Goal: Information Seeking & Learning: Learn about a topic

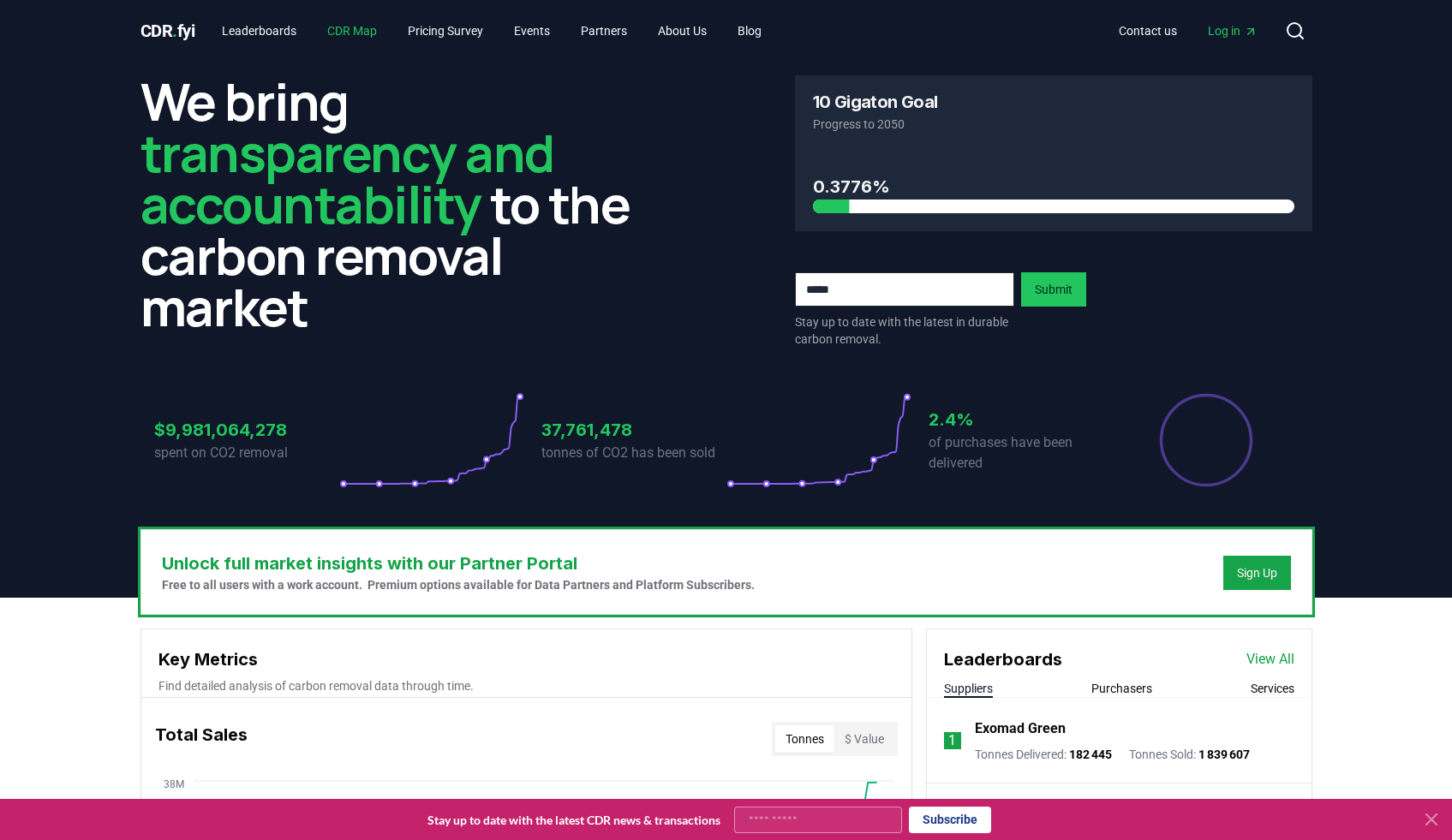
click at [338, 35] on link "CDR Map" at bounding box center [351, 31] width 77 height 31
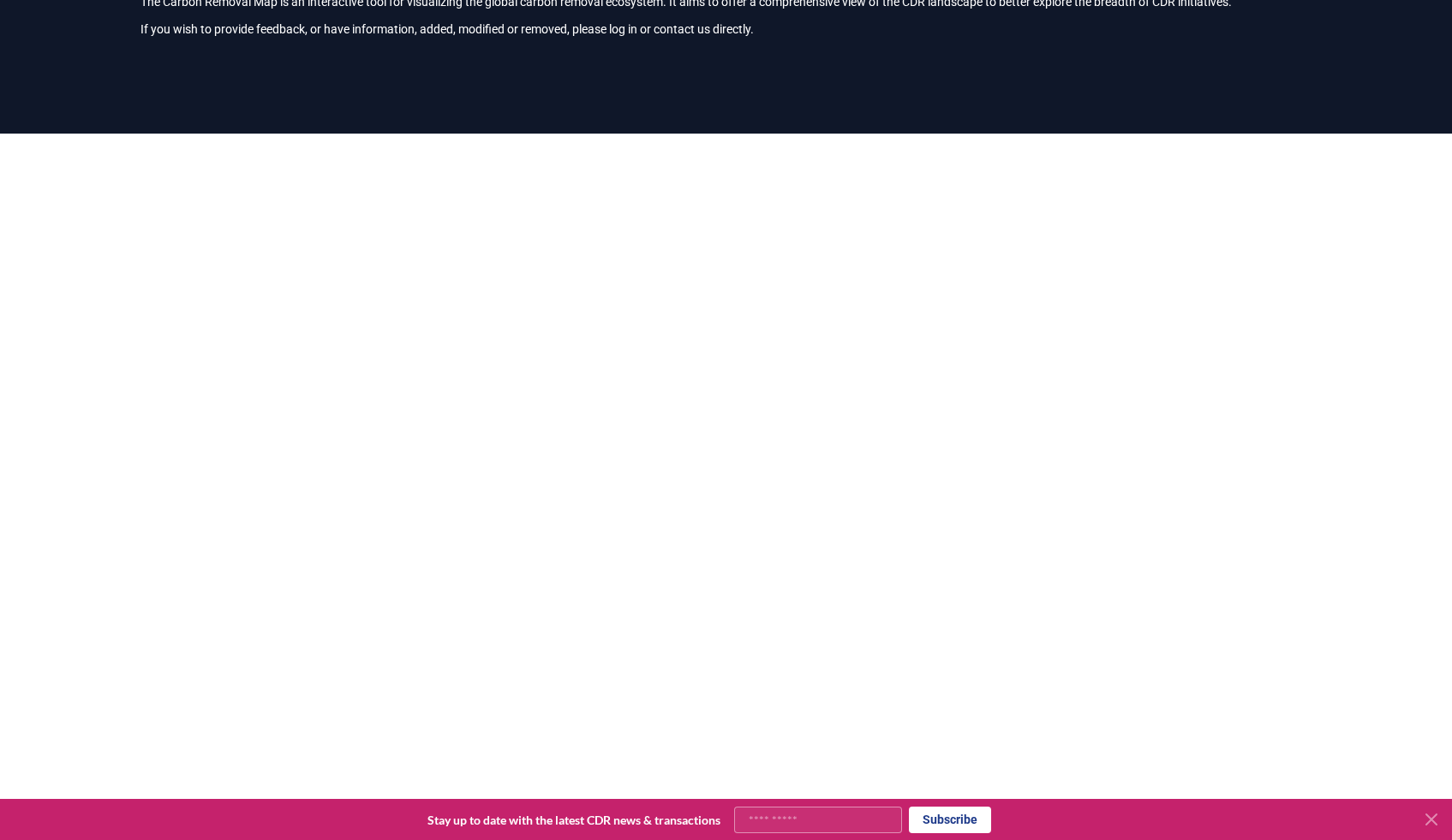
scroll to position [108, 0]
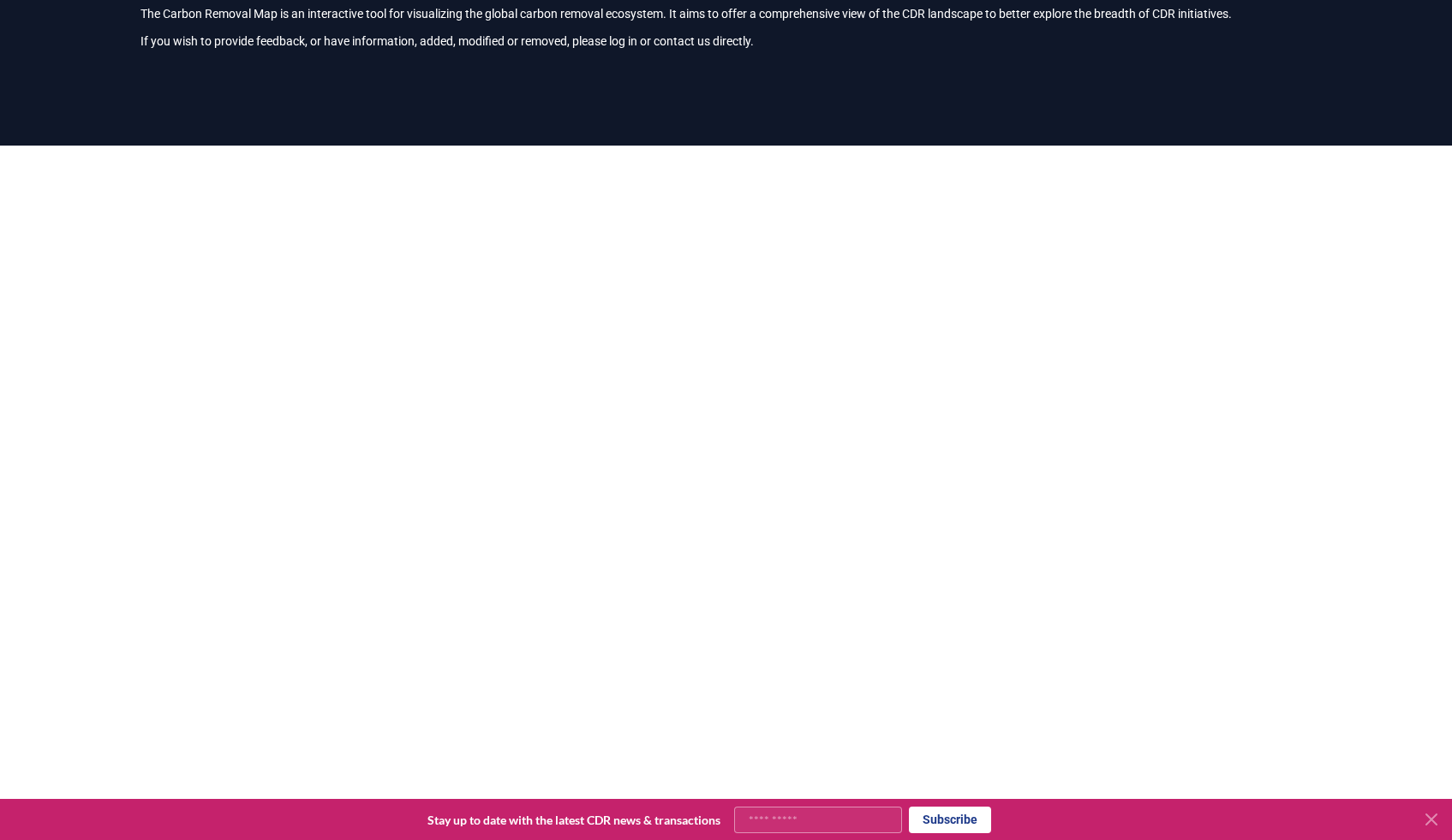
click at [89, 438] on div at bounding box center [726, 566] width 1452 height 840
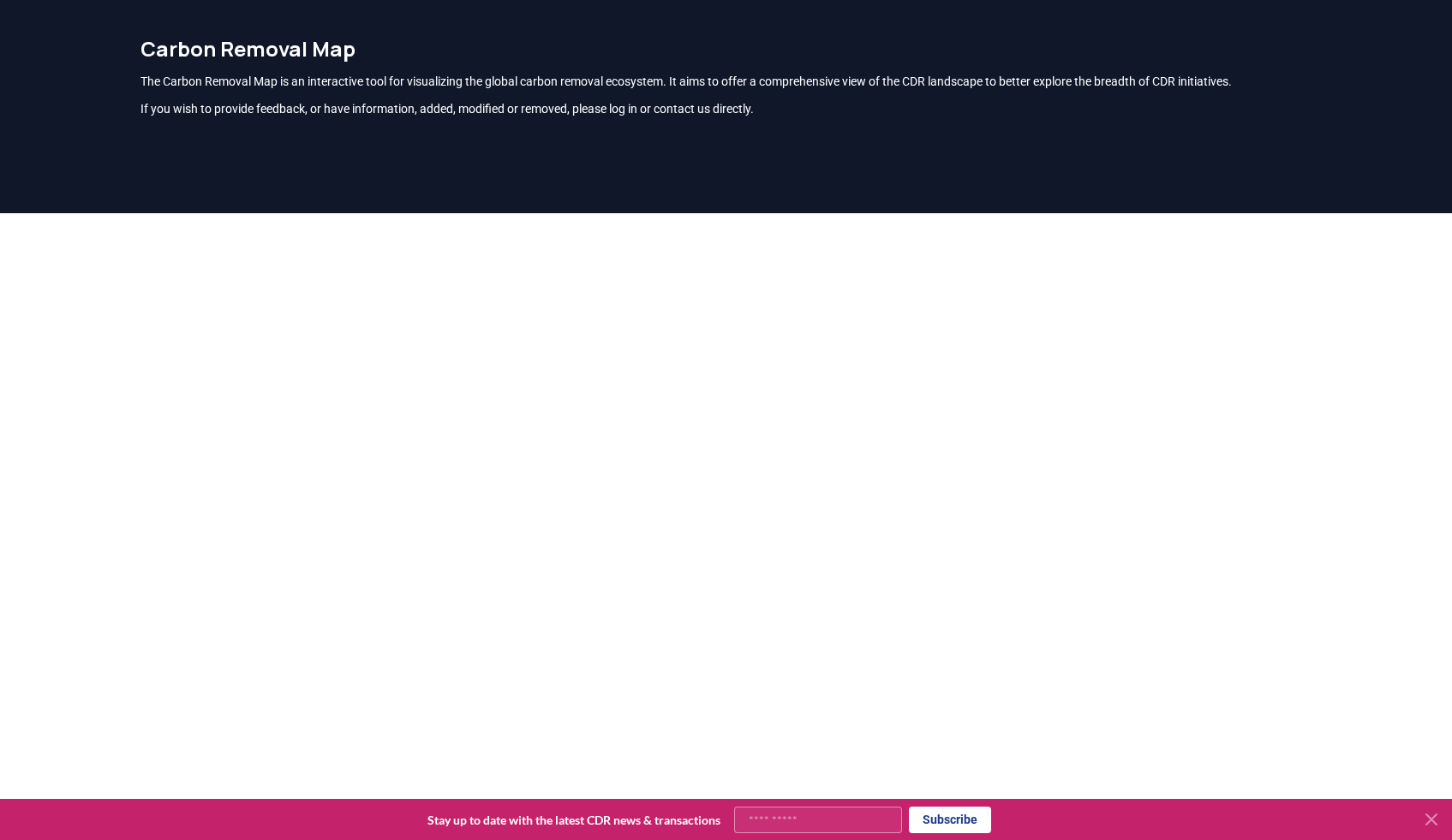
scroll to position [0, 0]
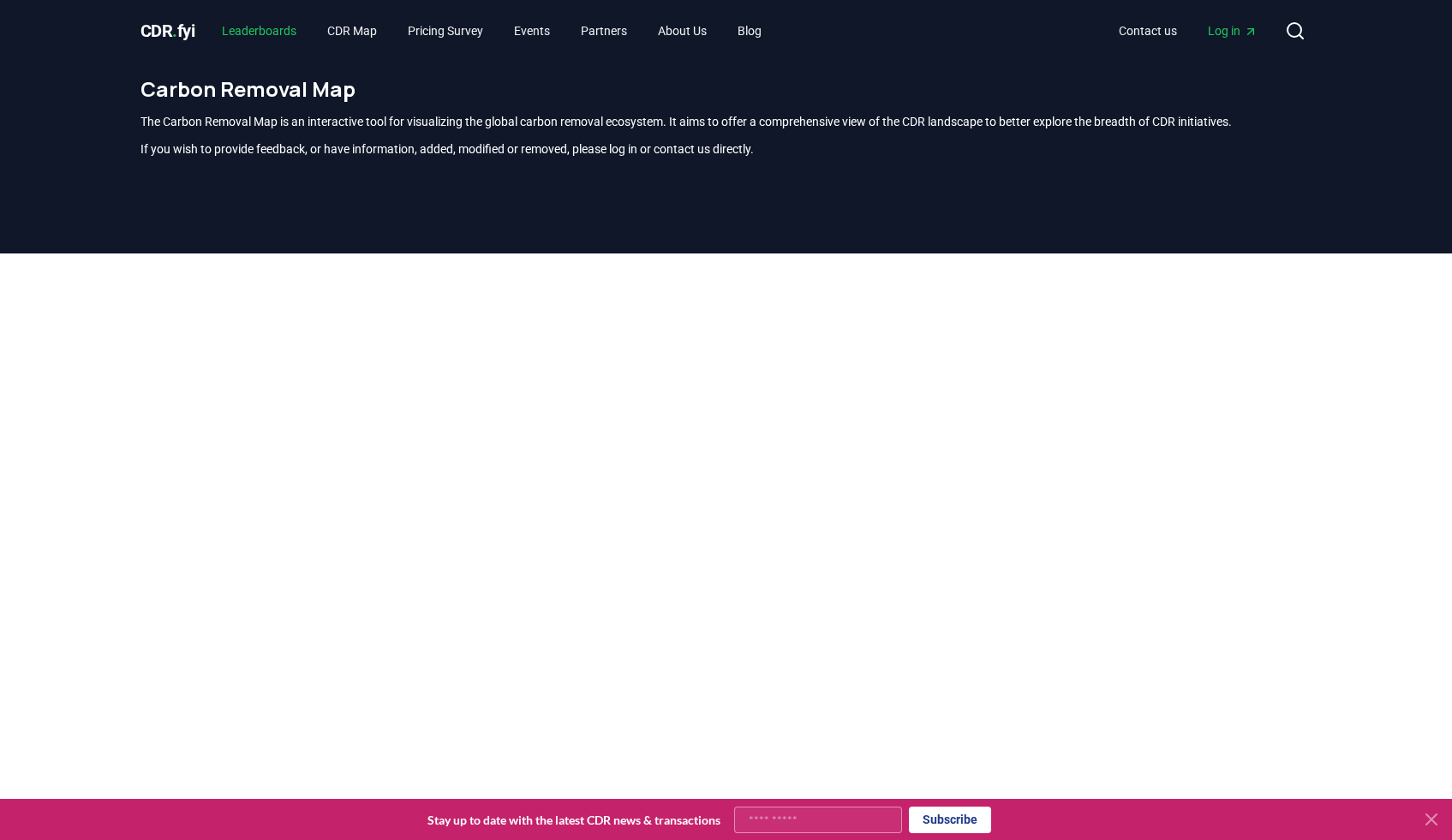
click at [273, 33] on link "Leaderboards" at bounding box center [259, 31] width 102 height 31
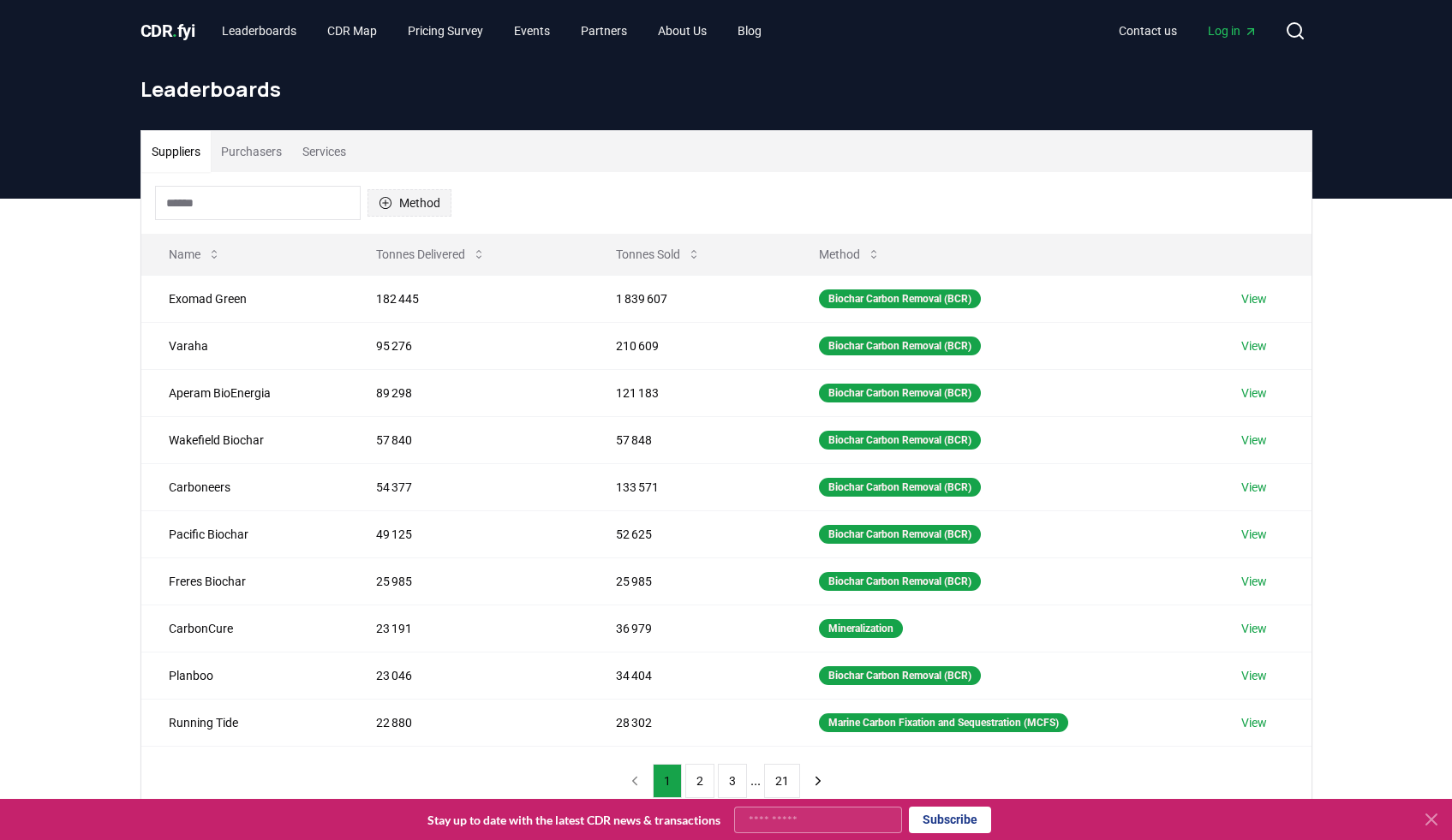
click at [385, 200] on icon "button" at bounding box center [384, 202] width 12 height 12
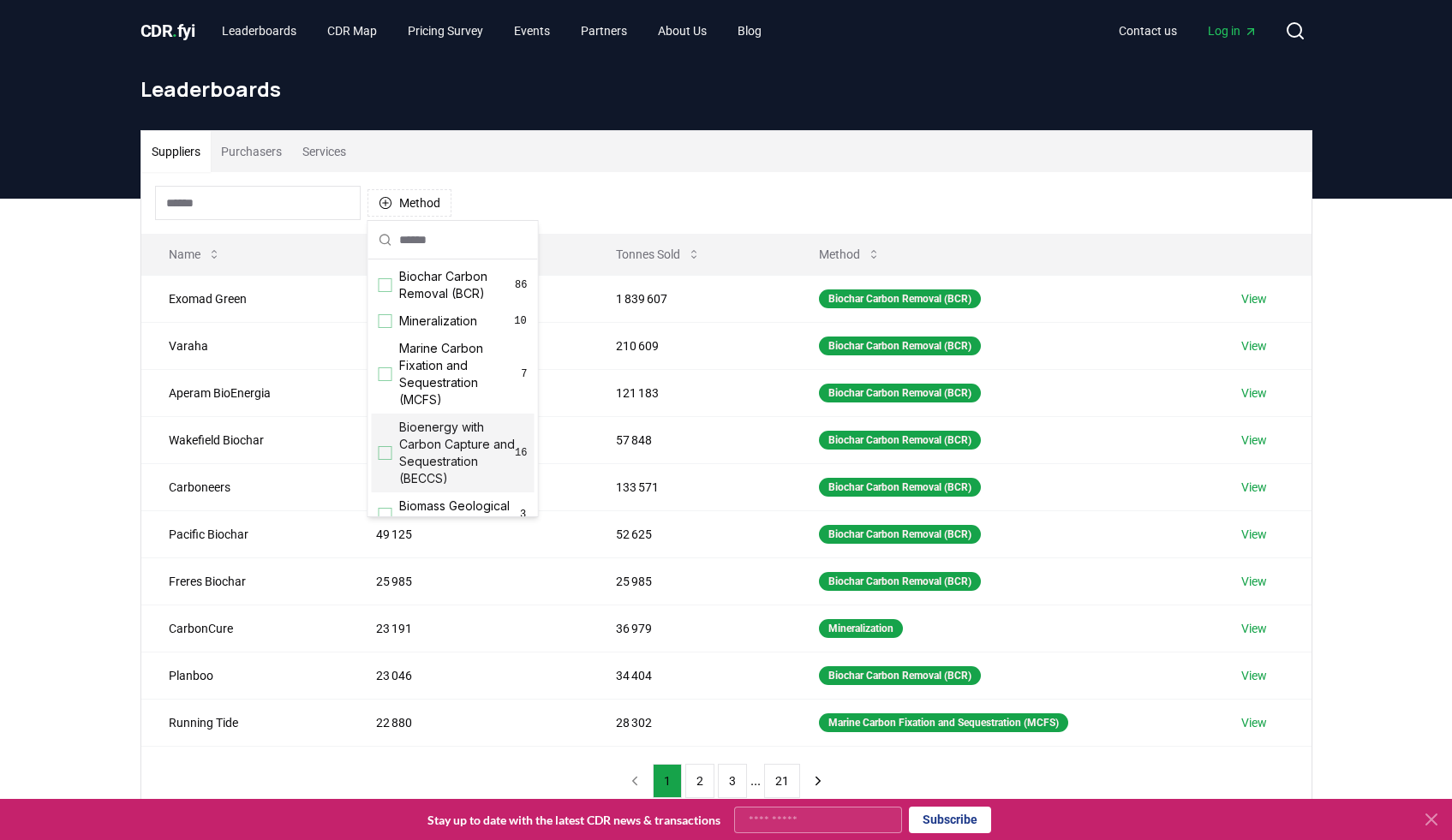
click at [388, 452] on div "Suggestions" at bounding box center [385, 452] width 14 height 14
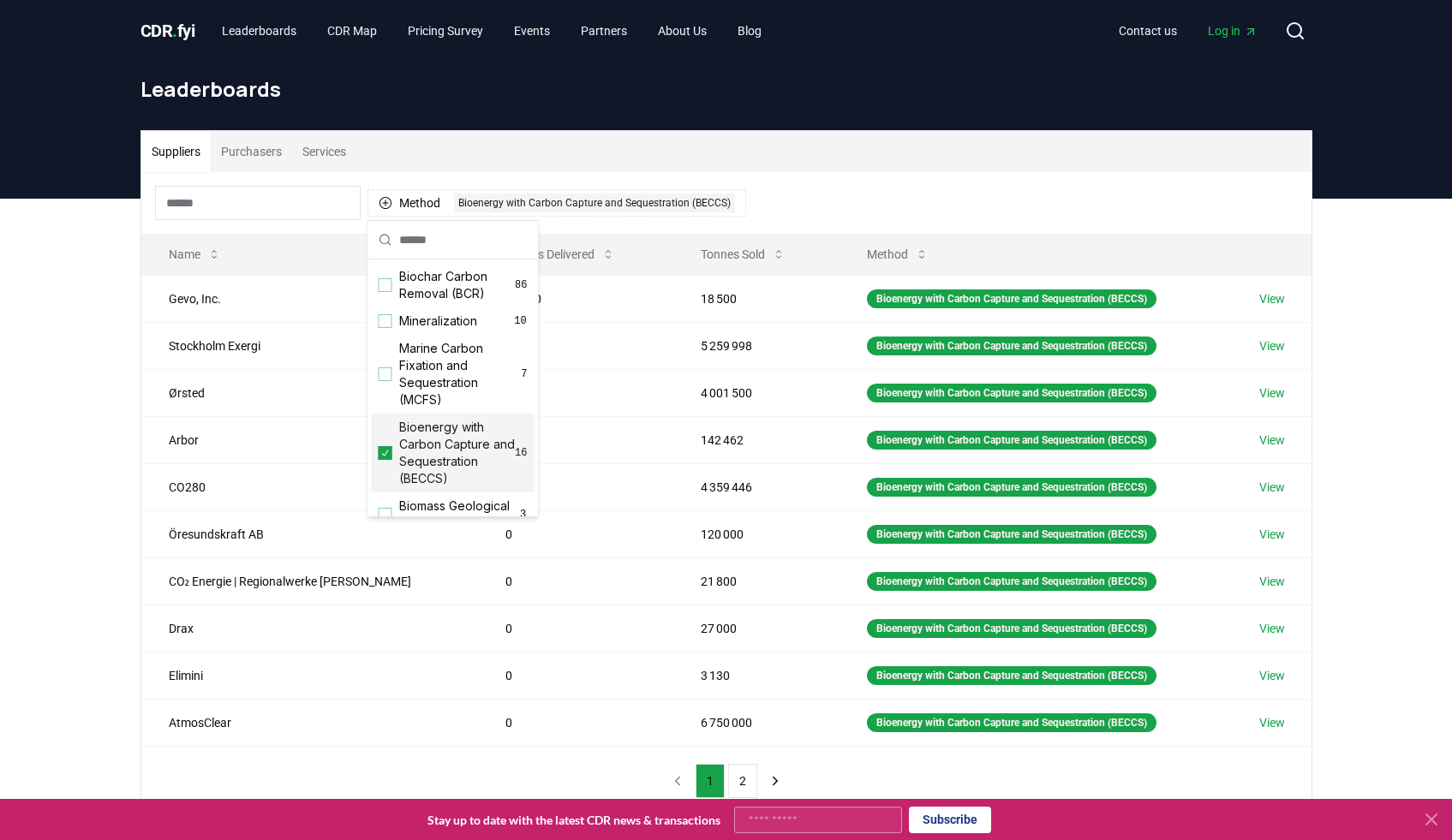
click at [115, 411] on div "Suppliers Purchasers Services Method 1 Bioenergy with Carbon Capture and Seques…" at bounding box center [726, 541] width 1452 height 686
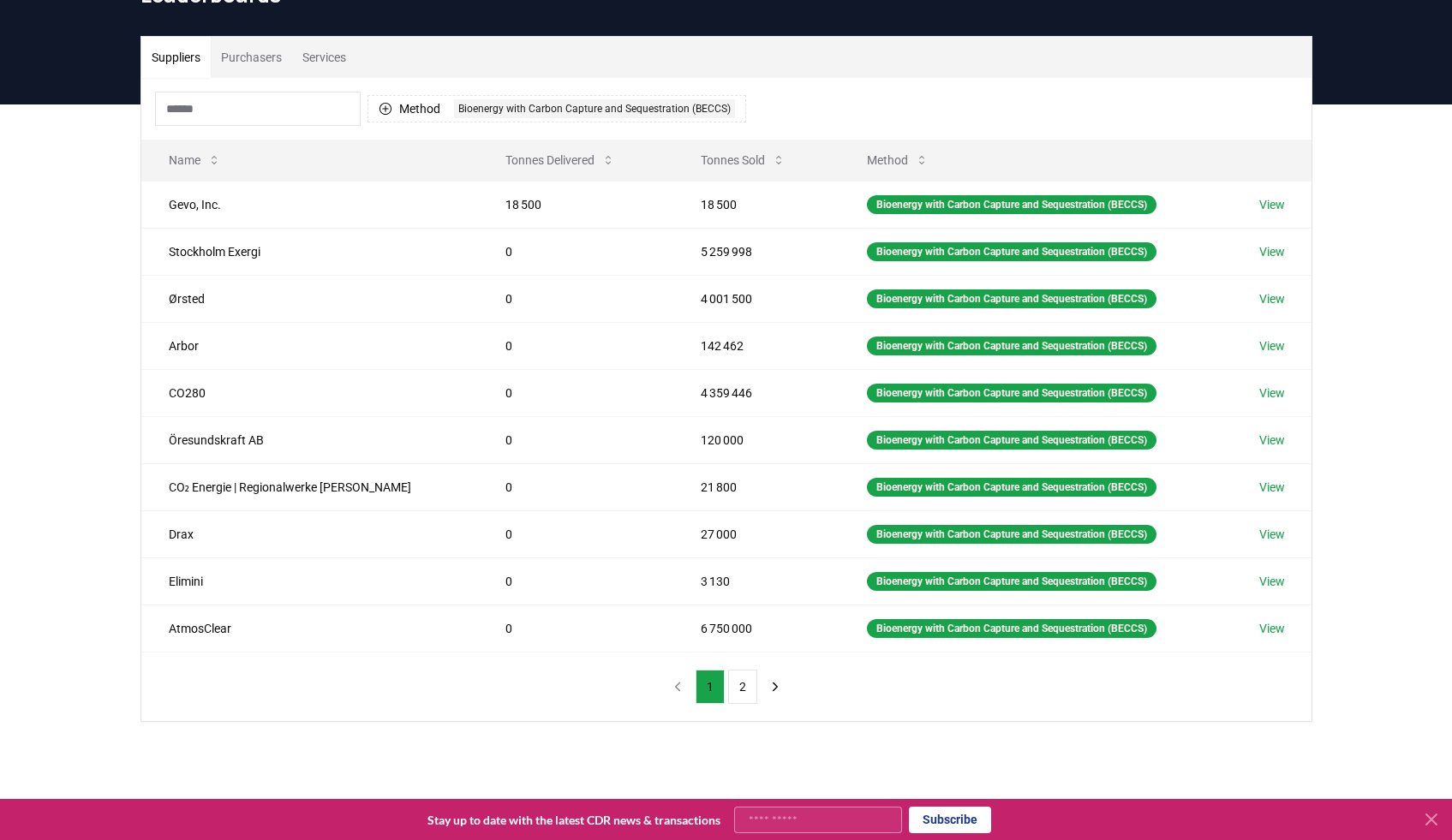
scroll to position [94, 0]
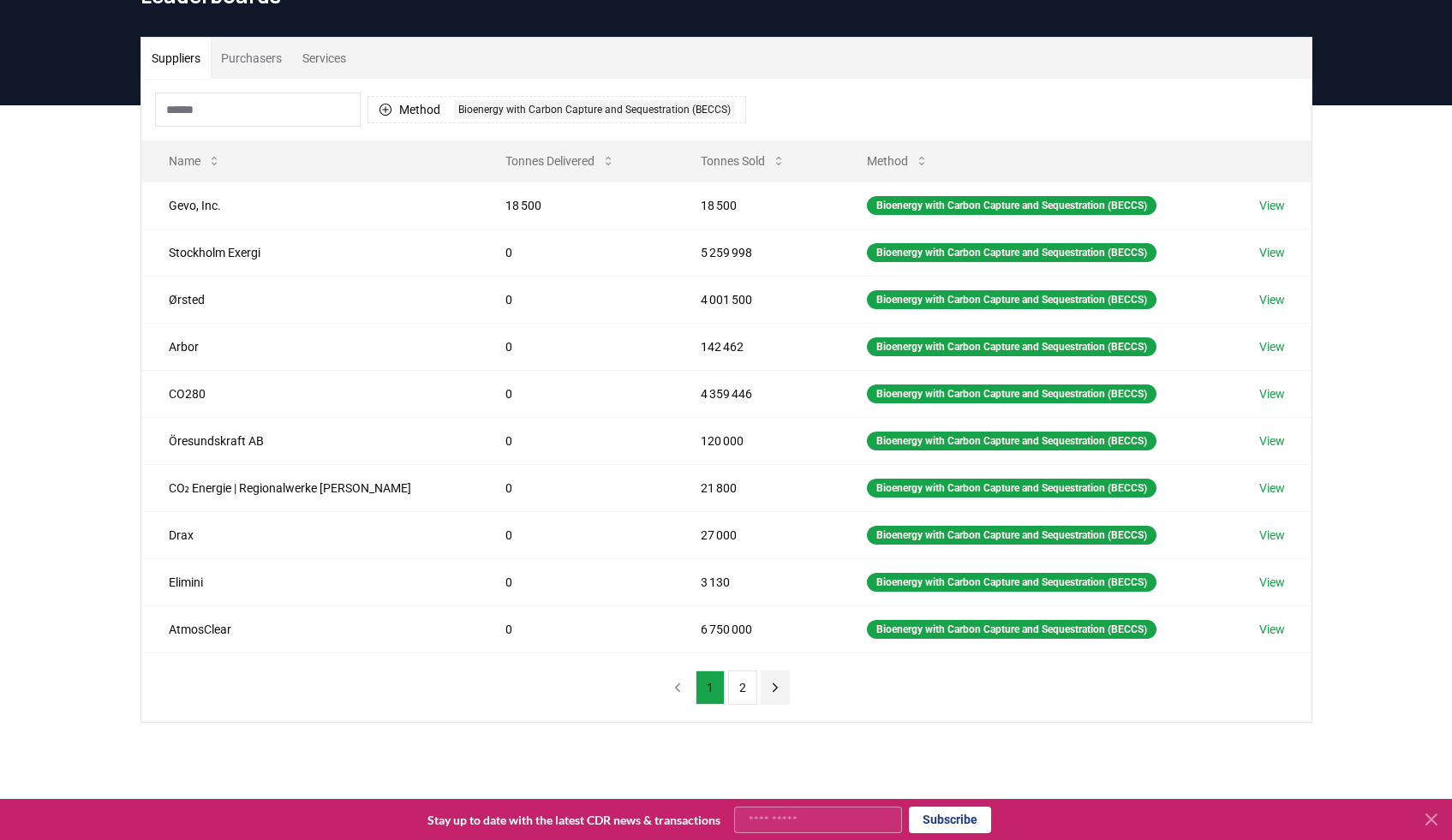
click at [771, 685] on icon "next page" at bounding box center [775, 688] width 16 height 16
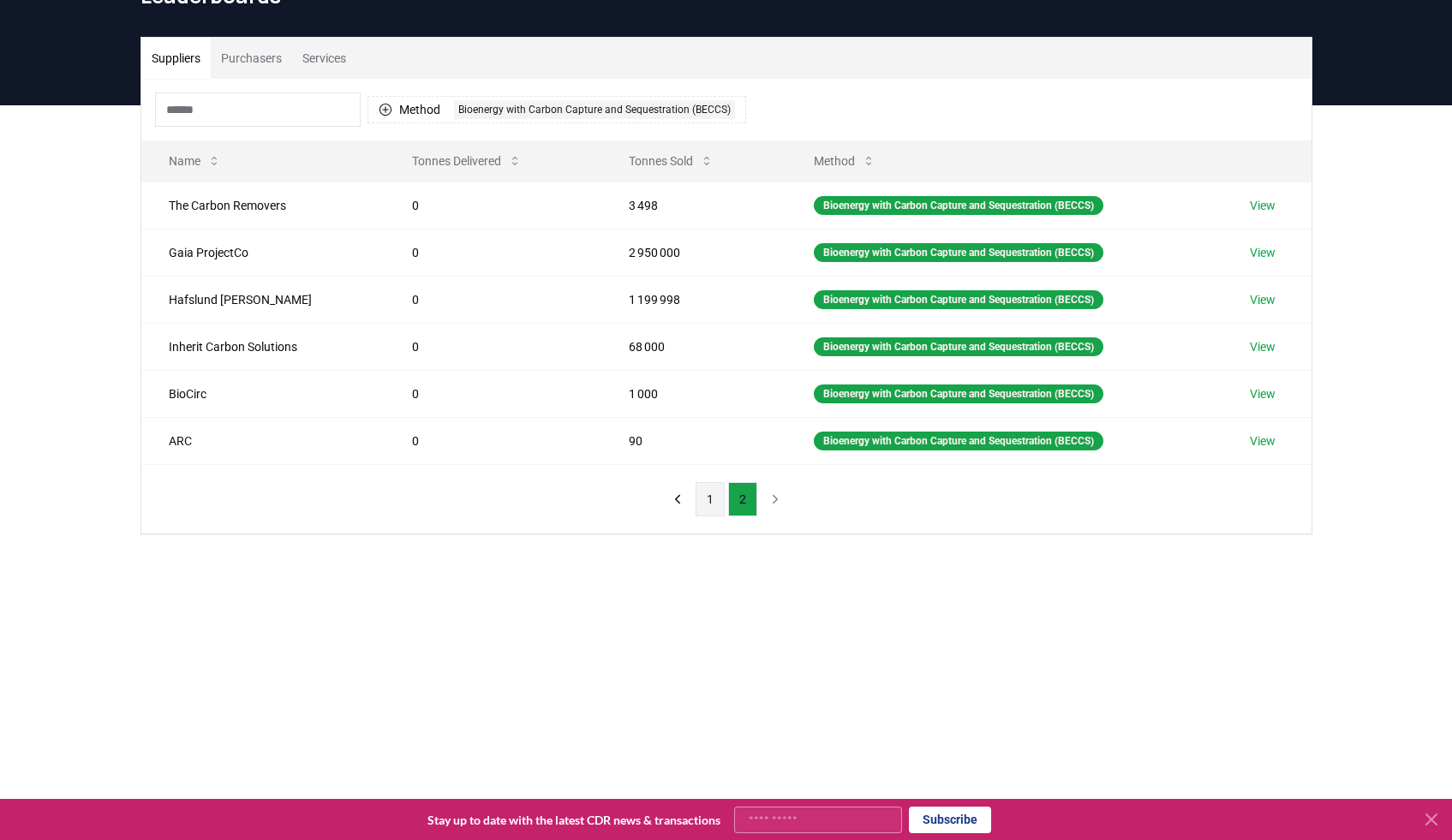
click at [701, 503] on button "1" at bounding box center [709, 499] width 29 height 34
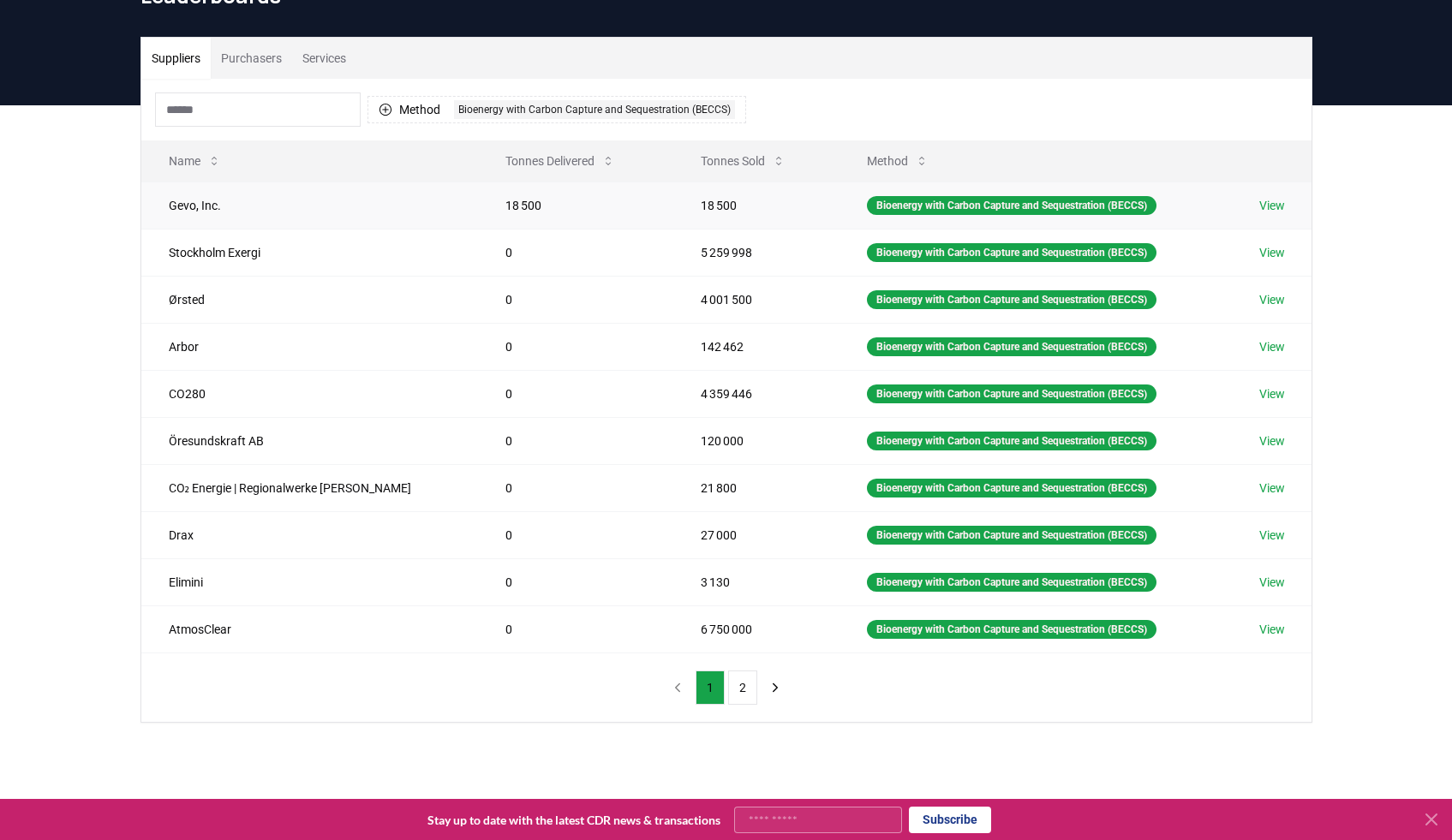
click at [1275, 205] on link "View" at bounding box center [1272, 205] width 26 height 17
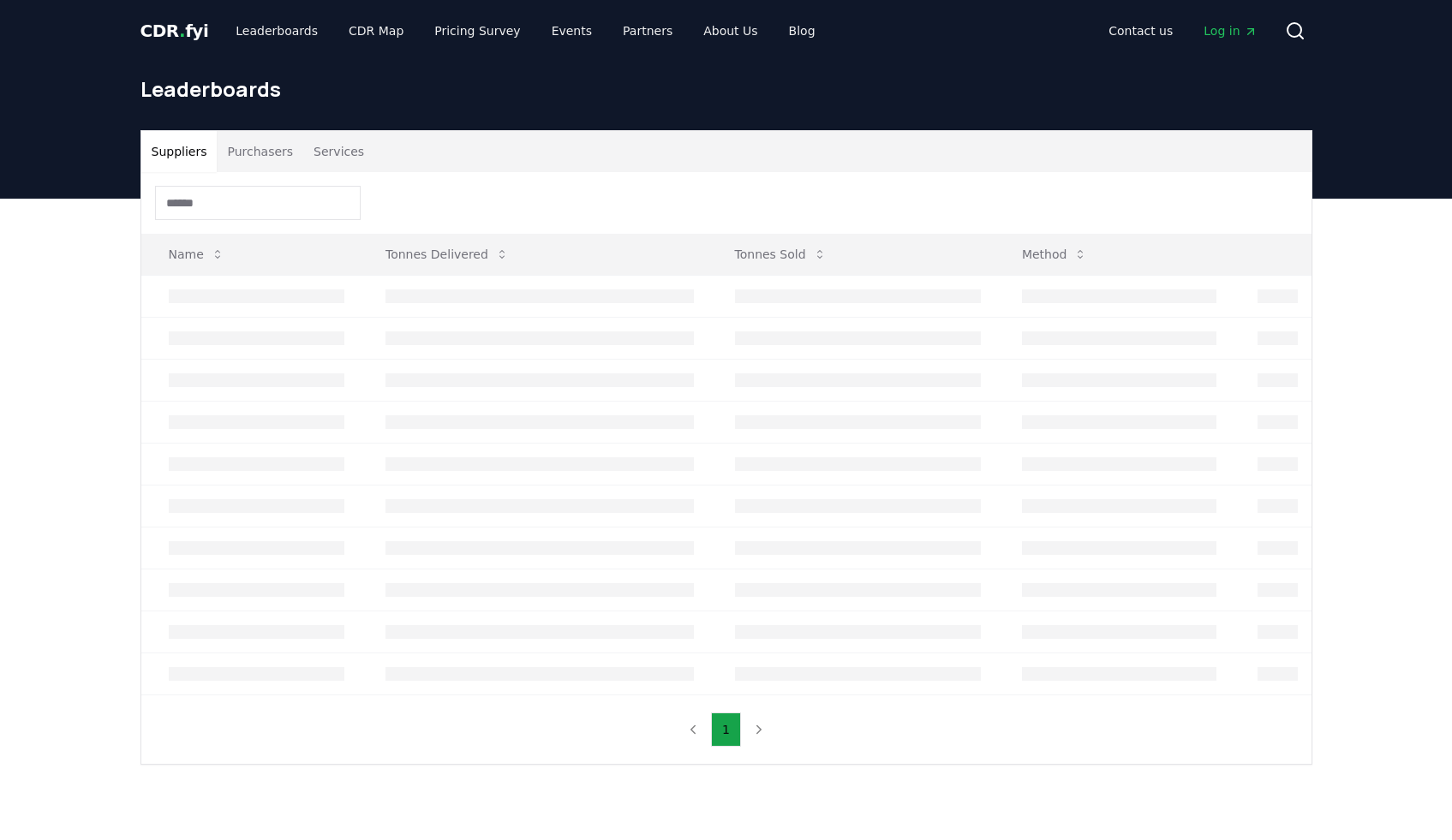
scroll to position [94, 0]
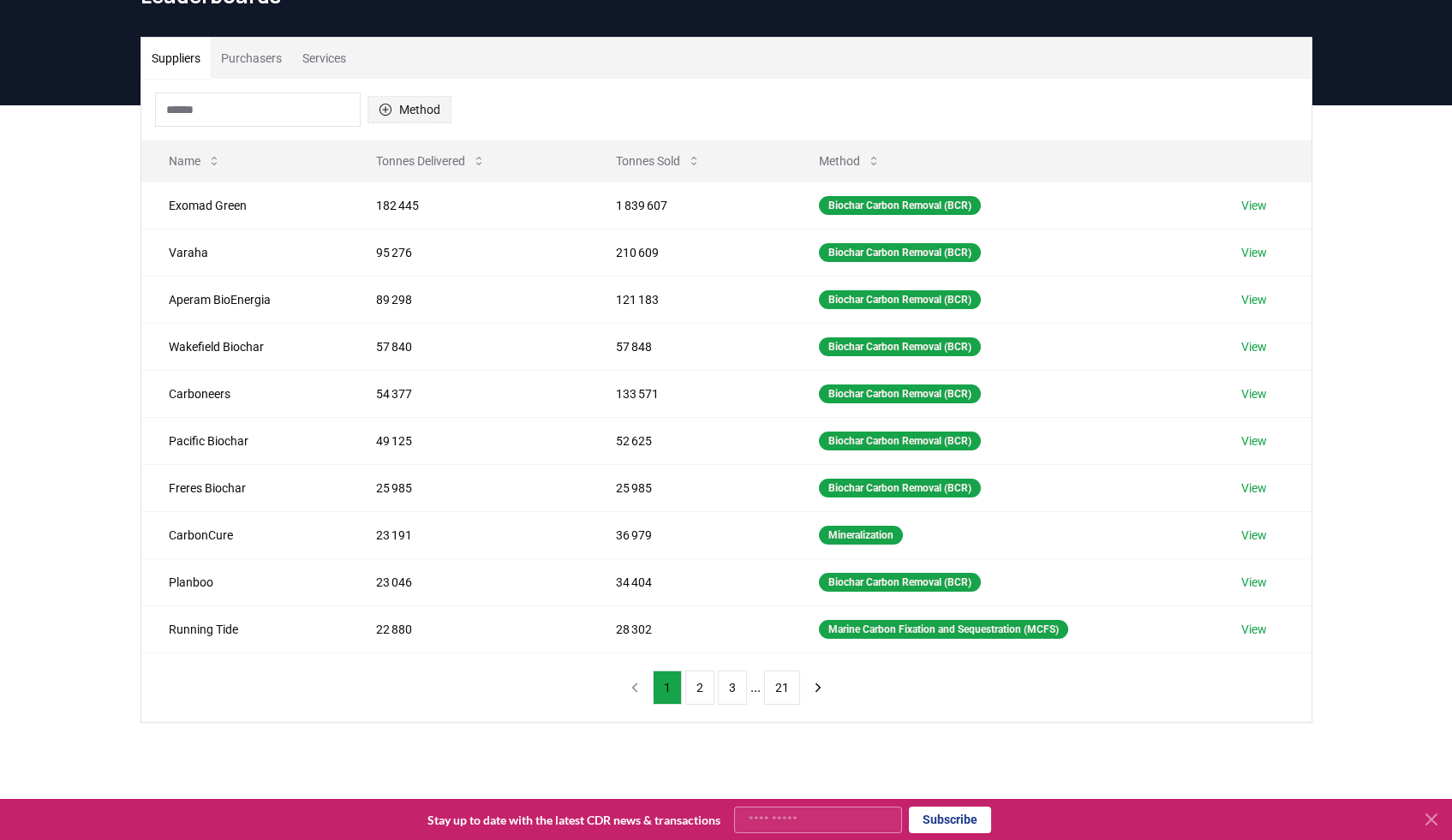
click at [409, 105] on button "Method" at bounding box center [409, 109] width 84 height 28
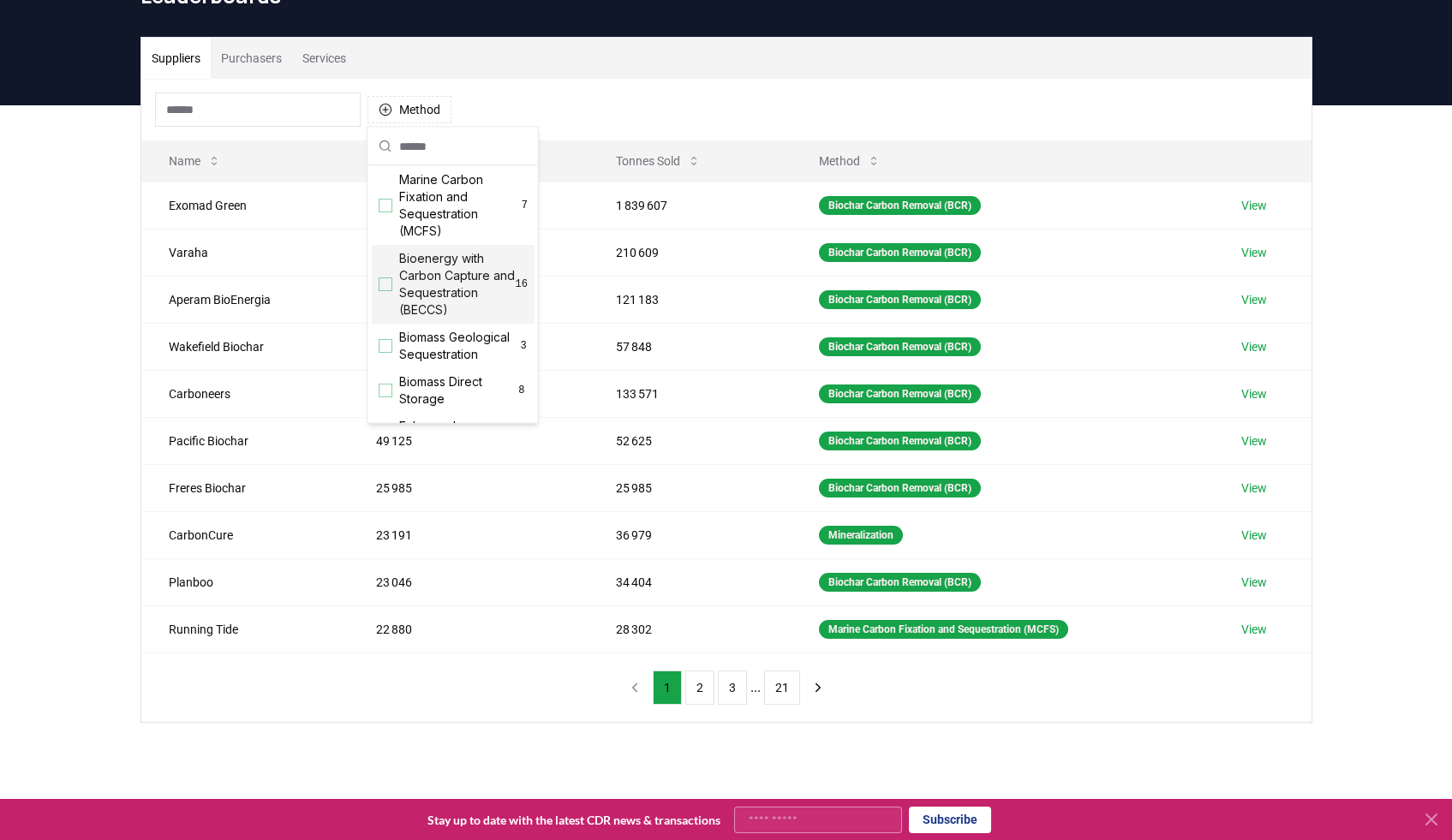
scroll to position [93, 0]
click at [384, 264] on div "Suggestions" at bounding box center [385, 267] width 14 height 14
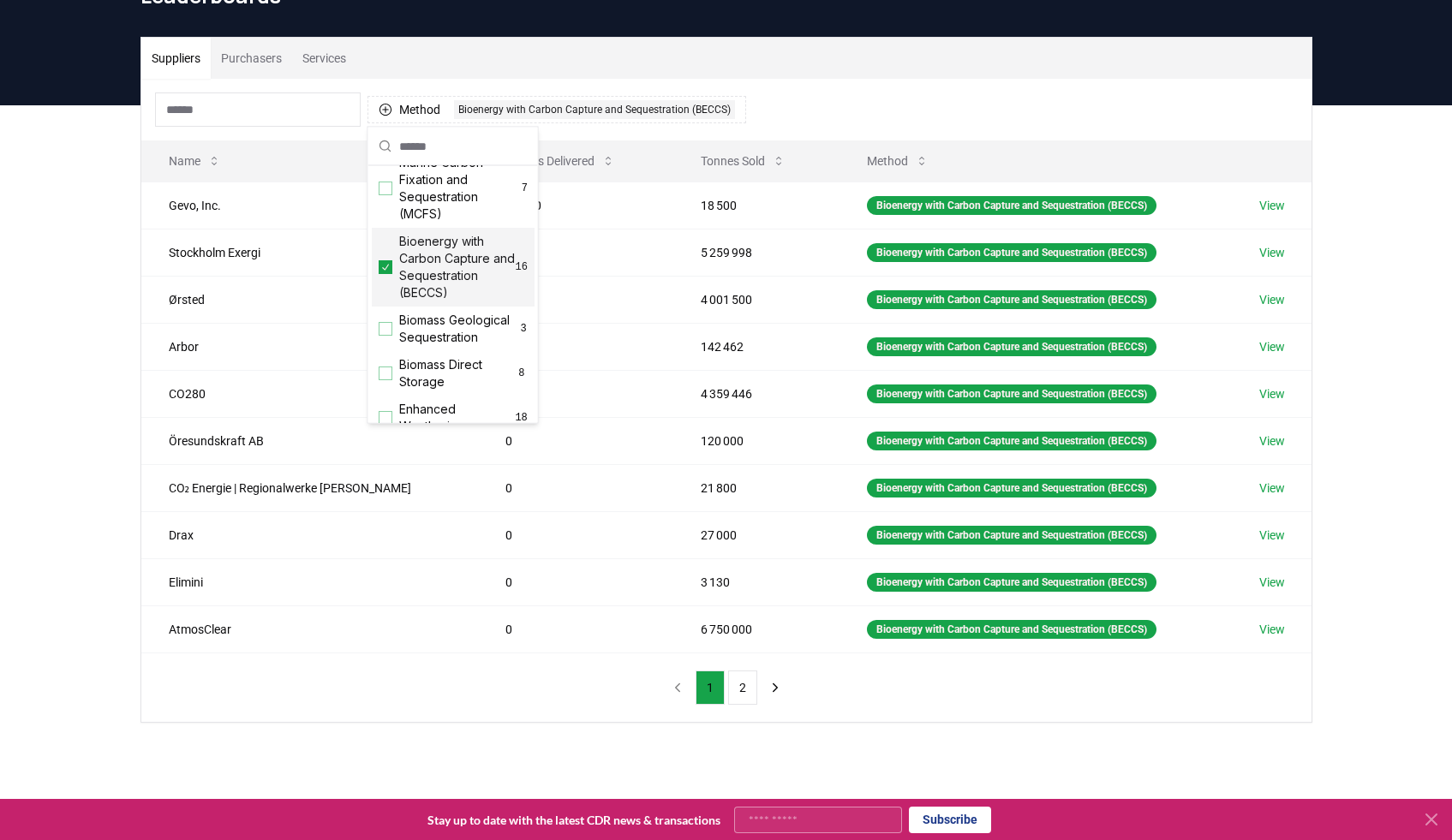
click at [55, 383] on div "Suppliers Purchasers Services Method 1 Bioenergy with Carbon Capture and Seques…" at bounding box center [726, 449] width 1452 height 686
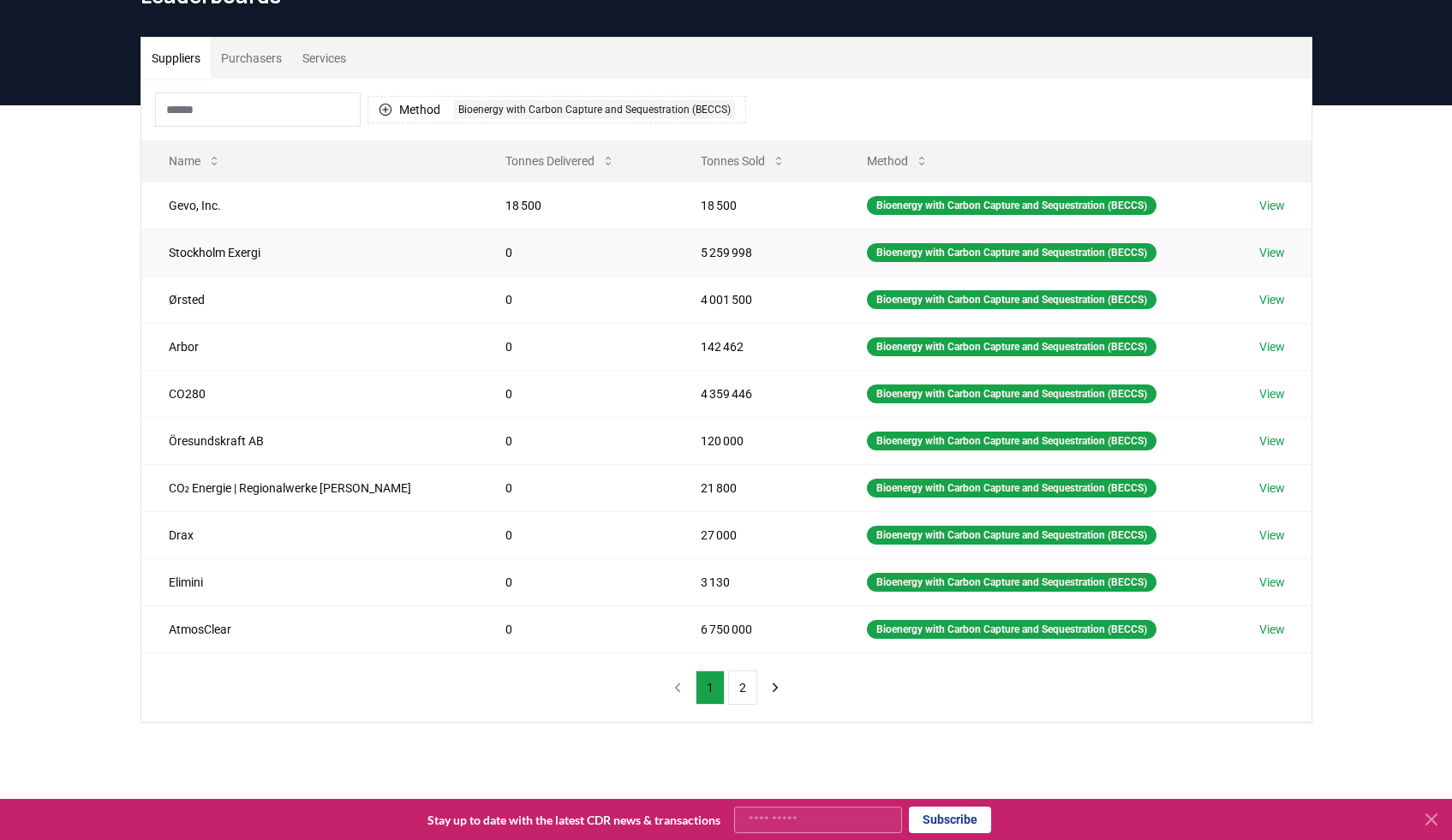
click at [1274, 252] on link "View" at bounding box center [1272, 252] width 26 height 17
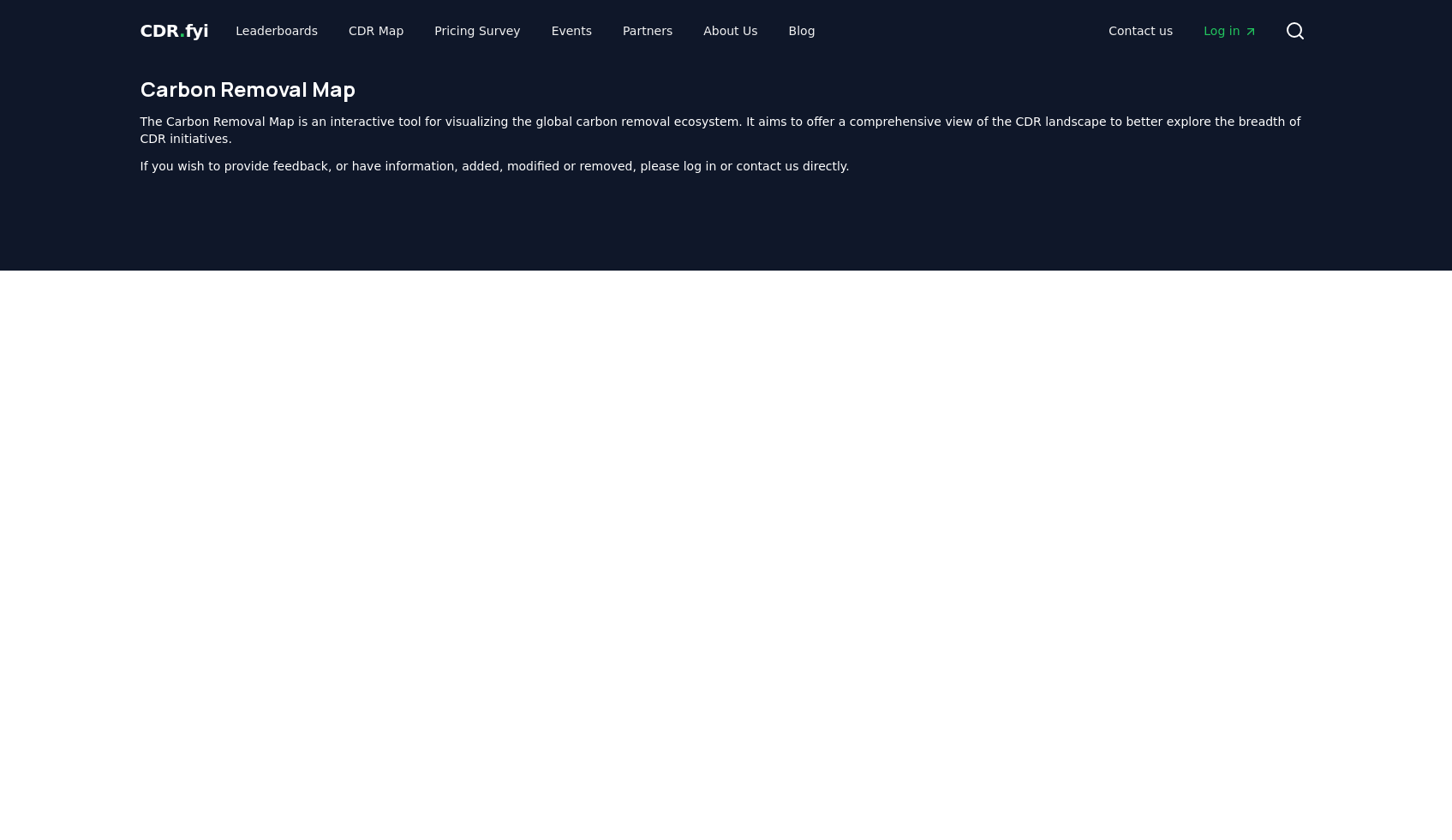
scroll to position [503, 0]
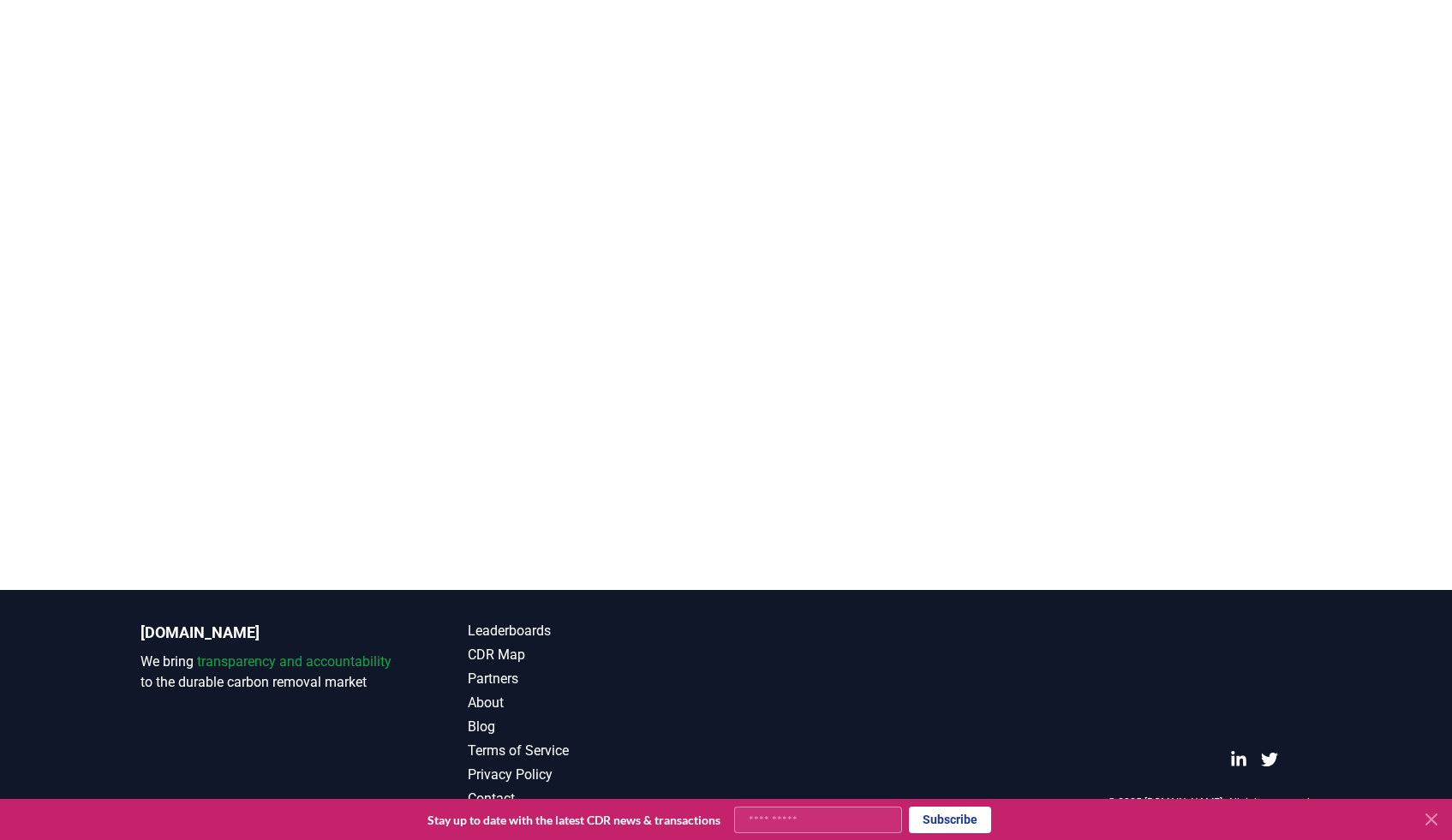
click at [45, 291] on div at bounding box center [726, 170] width 1452 height 840
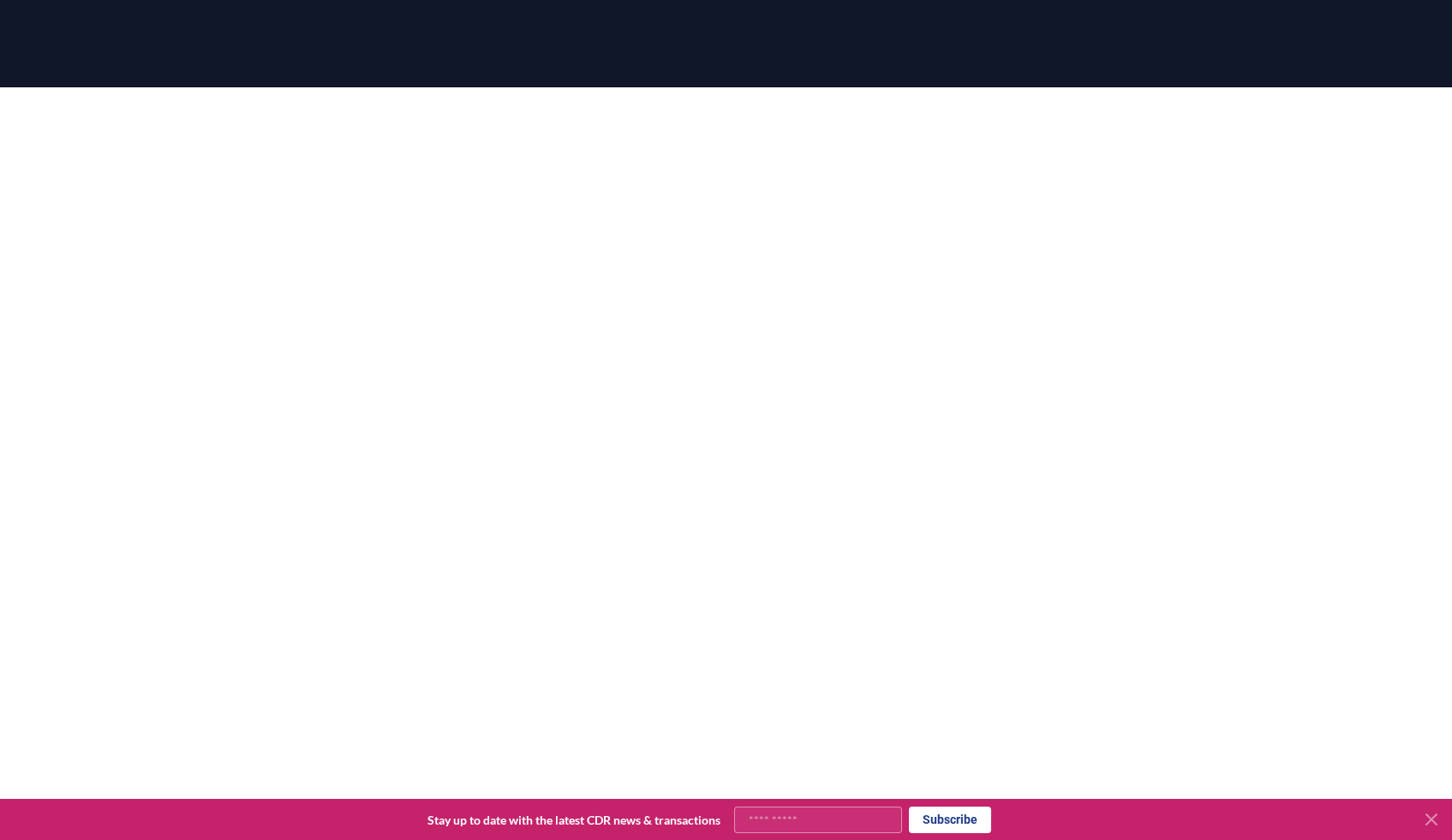
scroll to position [0, 0]
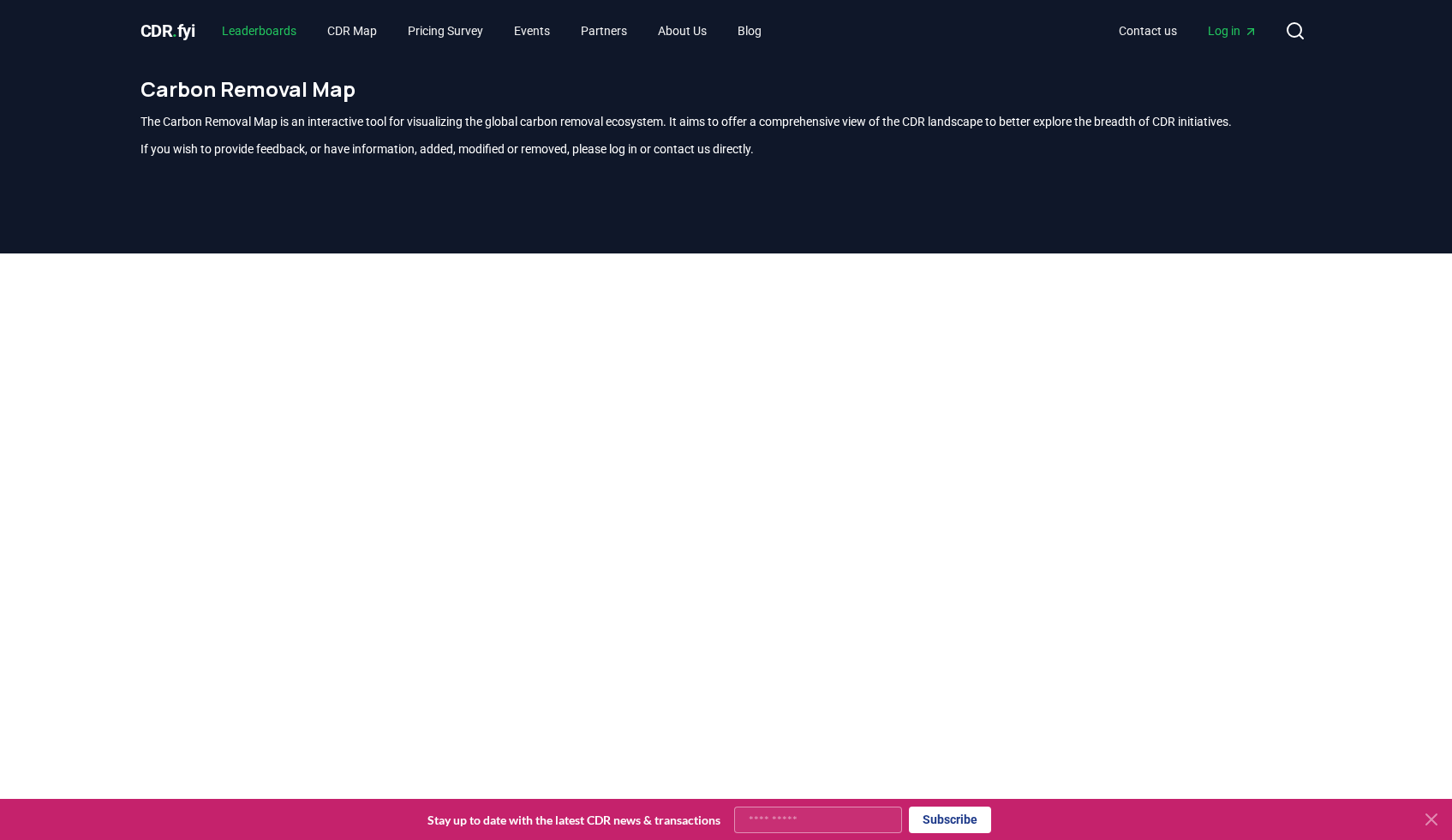
click at [254, 35] on link "Leaderboards" at bounding box center [259, 31] width 102 height 31
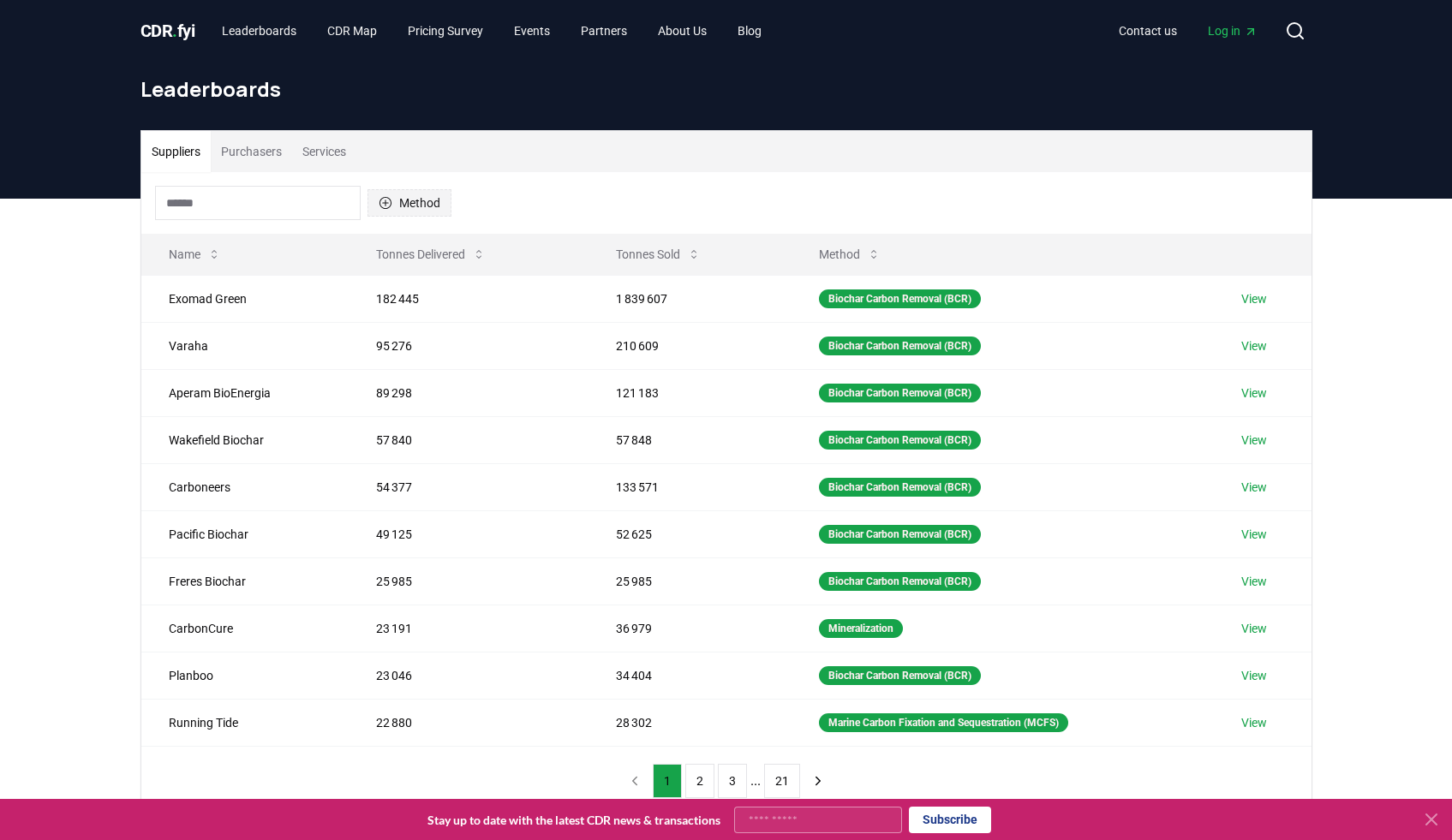
click at [436, 205] on button "Method" at bounding box center [409, 203] width 84 height 28
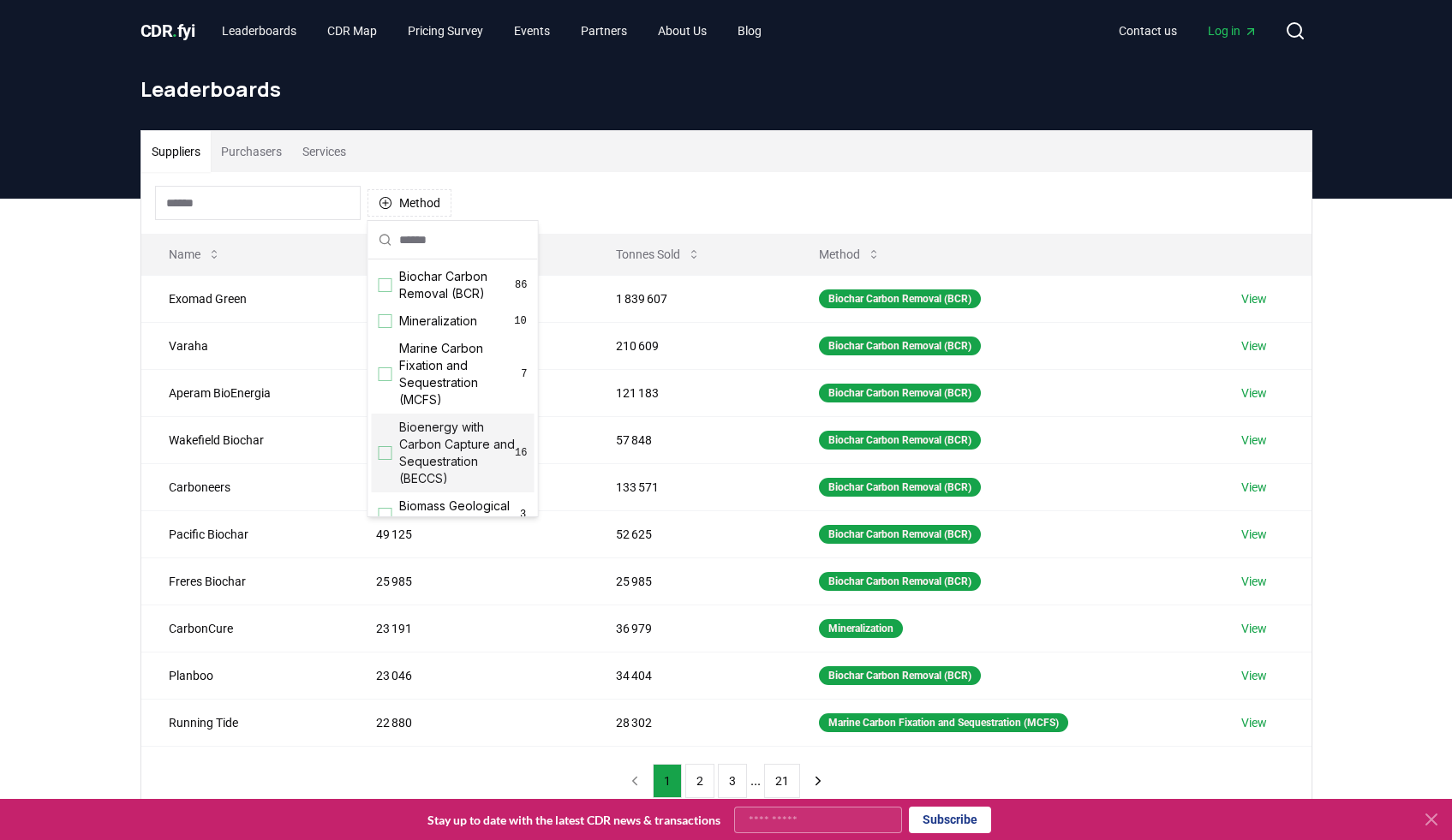
click at [388, 453] on div "Suggestions" at bounding box center [385, 452] width 14 height 14
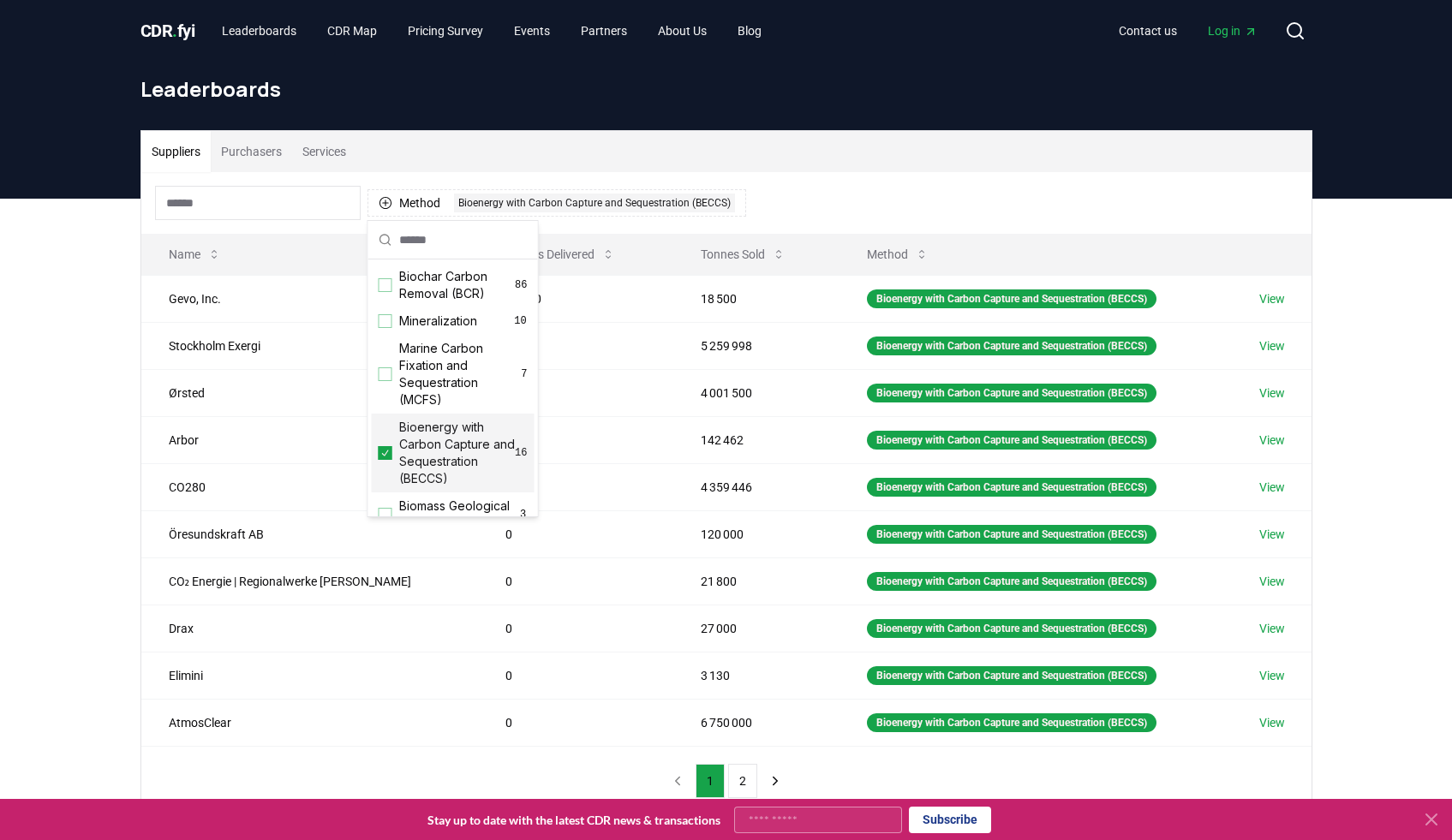
click at [50, 530] on div "Suppliers Purchasers Services Method 1 Bioenergy with Carbon Capture and Seques…" at bounding box center [726, 541] width 1452 height 686
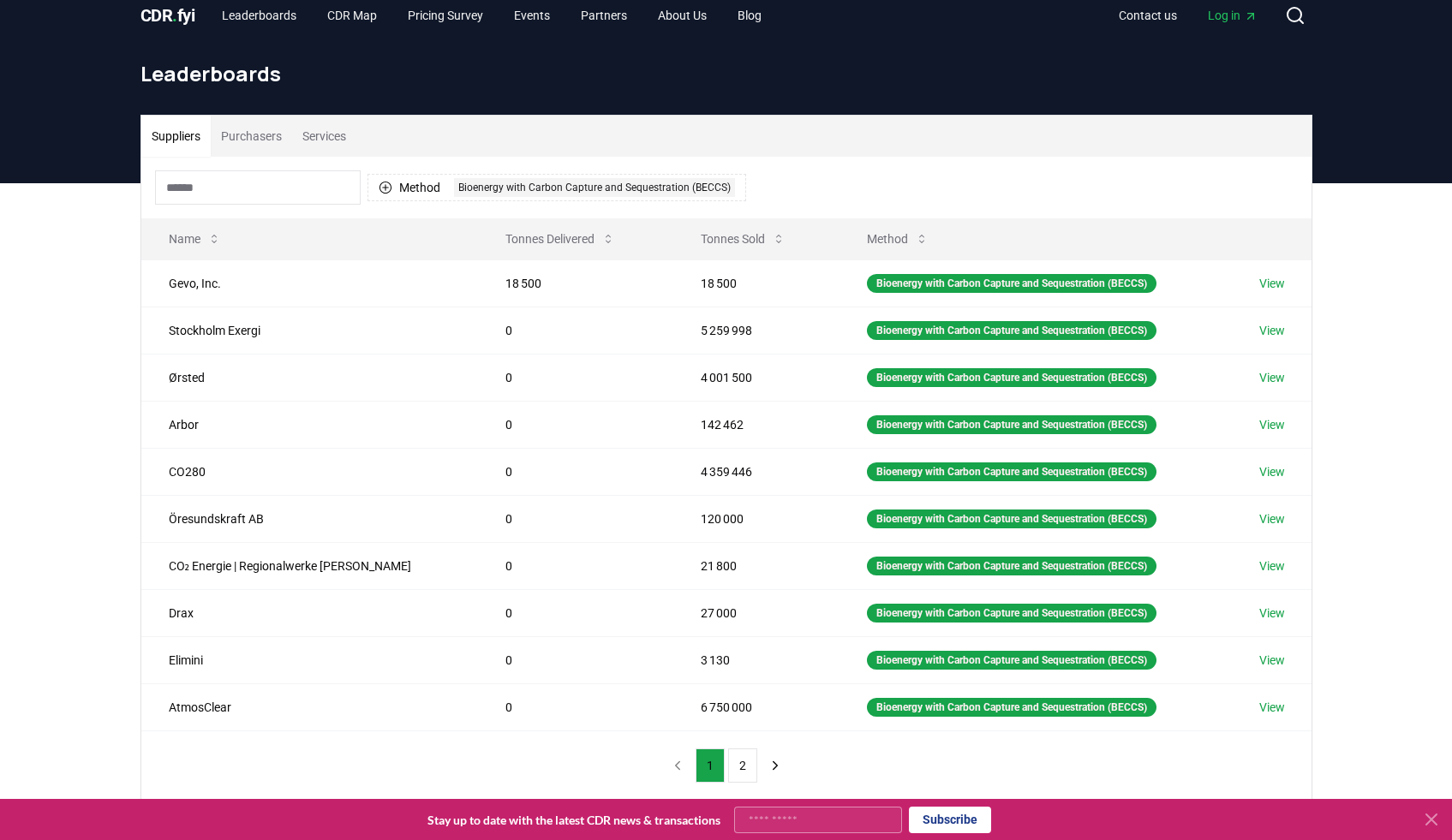
scroll to position [16, 0]
click at [743, 770] on button "2" at bounding box center [742, 765] width 29 height 34
